Goal: Task Accomplishment & Management: Use online tool/utility

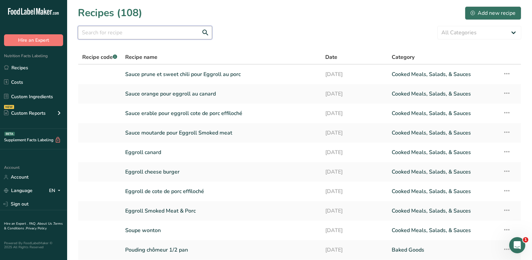
click at [158, 34] on input "text" at bounding box center [145, 32] width 134 height 13
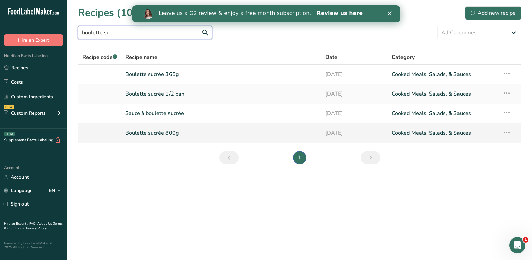
type input "boulette su"
click at [144, 133] on link "Boulette sucrée 800g" at bounding box center [221, 133] width 192 height 14
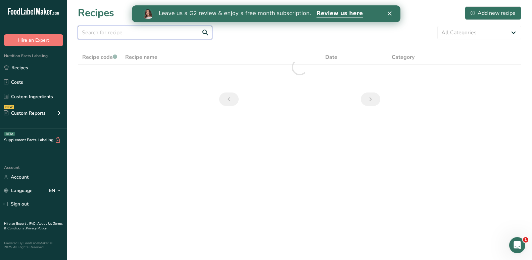
click at [132, 34] on input "text" at bounding box center [145, 32] width 134 height 13
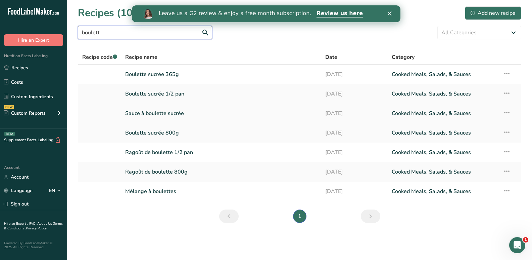
type input "boulett"
click at [159, 109] on link "Sauce à boulette sucrée" at bounding box center [221, 113] width 192 height 14
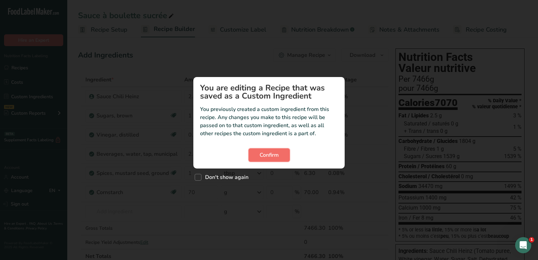
click at [273, 153] on span "Confirm" at bounding box center [268, 155] width 19 height 8
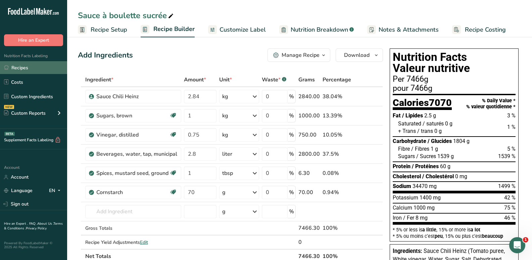
click at [14, 68] on link "Recipes" at bounding box center [33, 67] width 67 height 13
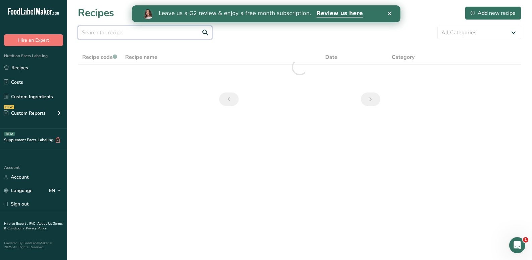
click at [125, 36] on input "text" at bounding box center [145, 32] width 134 height 13
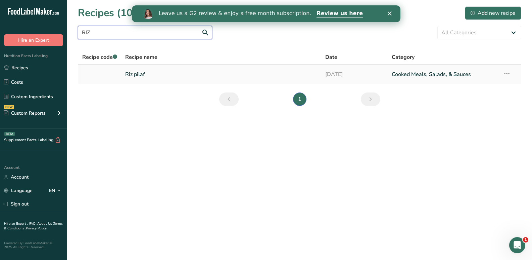
type input "RIZ"
click at [133, 76] on link "Riz pilaf" at bounding box center [221, 74] width 192 height 14
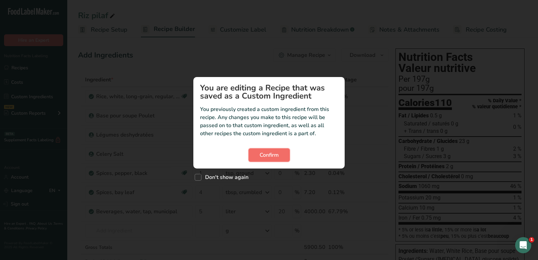
click at [264, 152] on span "Confirm" at bounding box center [268, 155] width 19 height 8
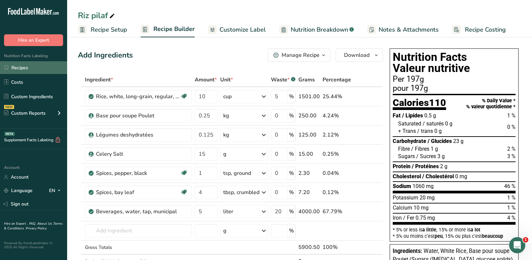
click at [40, 65] on link "Recipes" at bounding box center [33, 67] width 67 height 13
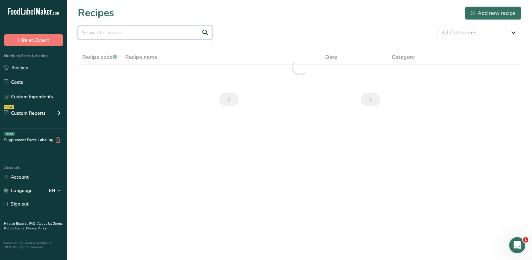
click at [144, 35] on input "text" at bounding box center [145, 32] width 134 height 13
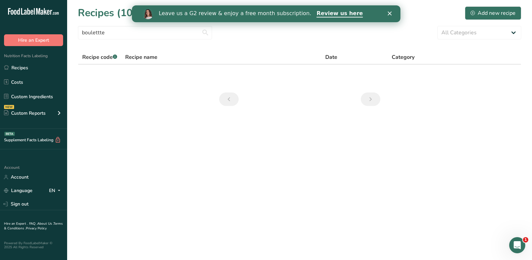
click at [389, 14] on polygon "Close" at bounding box center [390, 13] width 4 height 4
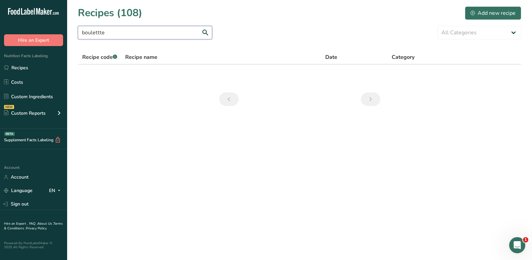
click at [167, 32] on input "boulettte" at bounding box center [145, 32] width 134 height 13
click at [168, 31] on input "boulettte" at bounding box center [145, 32] width 134 height 13
click at [98, 32] on input "boulettte" at bounding box center [145, 32] width 134 height 13
click at [144, 35] on input "boulette" at bounding box center [145, 32] width 134 height 13
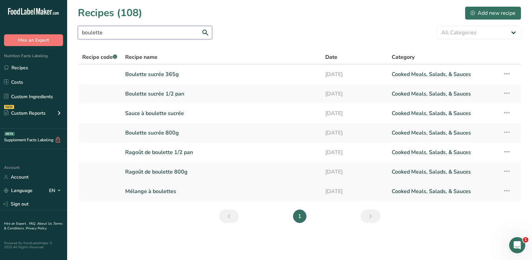
type input "boulette"
click at [119, 194] on td at bounding box center [99, 190] width 43 height 19
click at [125, 188] on td "Mélange à boulettes" at bounding box center [221, 190] width 200 height 19
click at [129, 191] on link "Mélange à boulettes" at bounding box center [221, 191] width 192 height 14
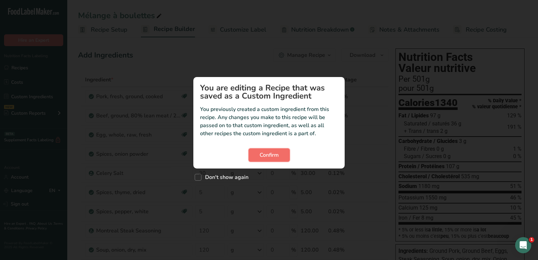
click at [275, 154] on span "Confirm" at bounding box center [268, 155] width 19 height 8
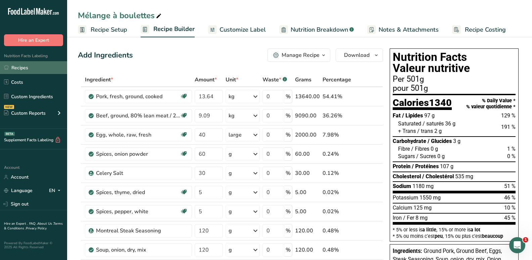
click at [41, 65] on link "Recipes" at bounding box center [33, 67] width 67 height 13
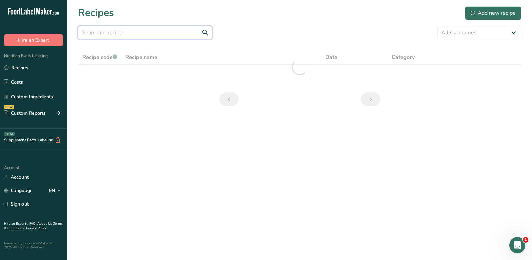
click at [135, 30] on input "text" at bounding box center [145, 32] width 134 height 13
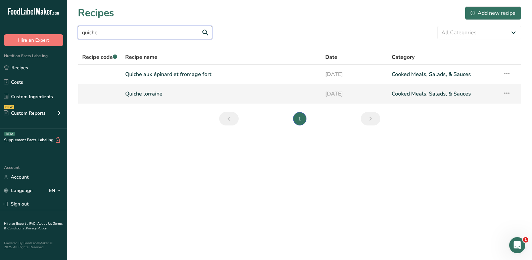
type input "quiche"
click at [154, 94] on link "Quiche lorraine" at bounding box center [221, 94] width 192 height 14
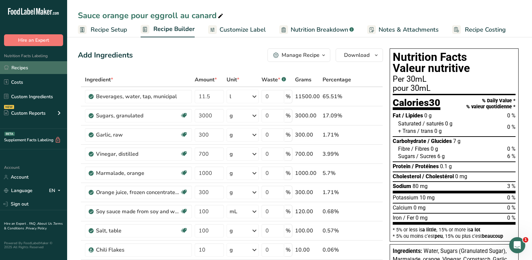
scroll to position [34, 0]
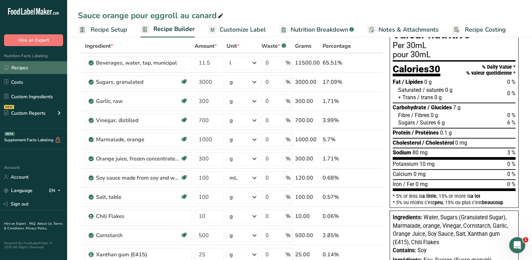
click at [25, 67] on link "Recipes" at bounding box center [33, 67] width 67 height 13
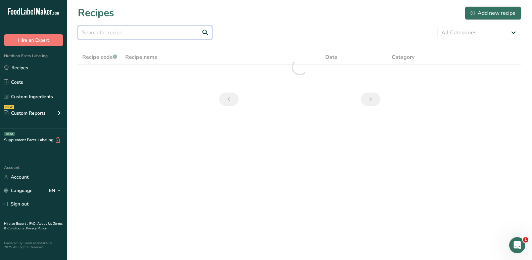
click at [128, 29] on input "text" at bounding box center [145, 32] width 134 height 13
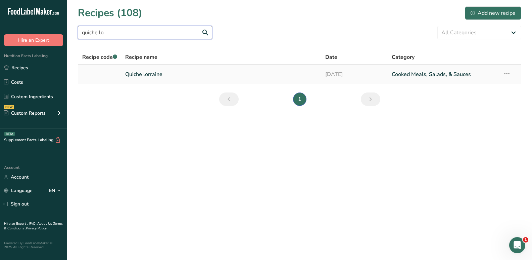
type input "quiche lo"
click at [178, 76] on link "Quiche lorraine" at bounding box center [221, 74] width 192 height 14
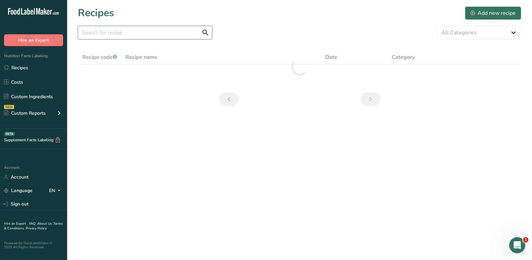
click at [139, 32] on input "text" at bounding box center [145, 32] width 134 height 13
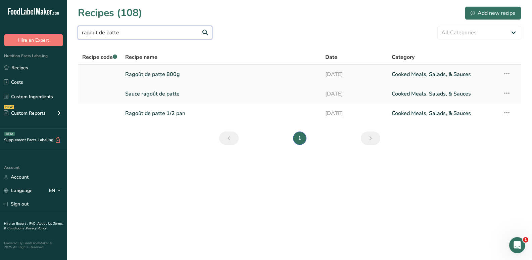
type input "ragout de patte"
click at [160, 73] on link "Ragoût de patte 800g" at bounding box center [221, 74] width 192 height 14
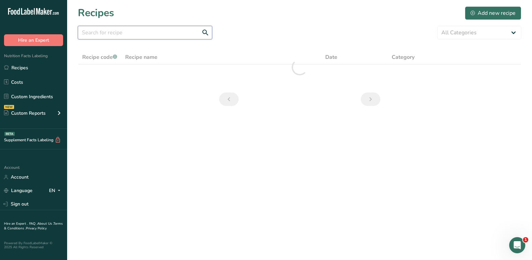
click at [157, 30] on input "text" at bounding box center [145, 32] width 134 height 13
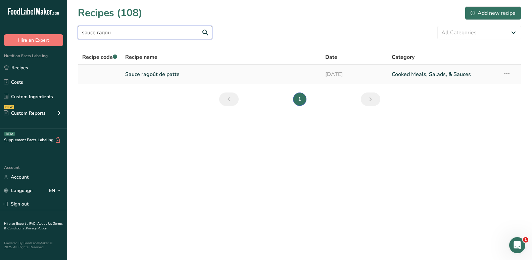
type input "sauce ragou"
click at [164, 73] on link "Sauce ragoût de patte" at bounding box center [221, 74] width 192 height 14
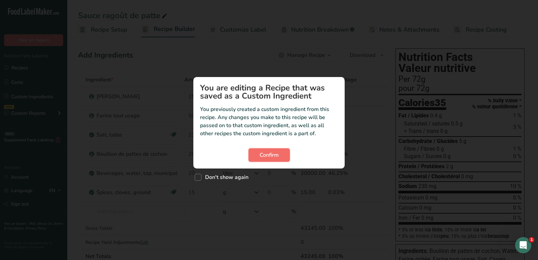
click at [275, 153] on span "Confirm" at bounding box center [268, 155] width 19 height 8
